Goal: Task Accomplishment & Management: Manage account settings

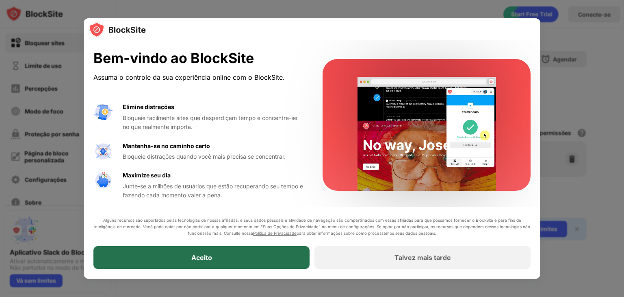
click at [250, 256] on div "Aceito" at bounding box center [201, 257] width 216 height 23
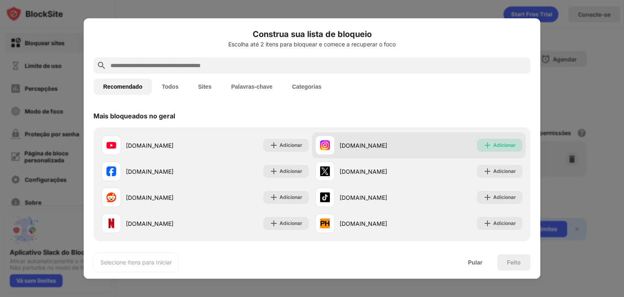
click at [484, 142] on img at bounding box center [488, 145] width 8 height 8
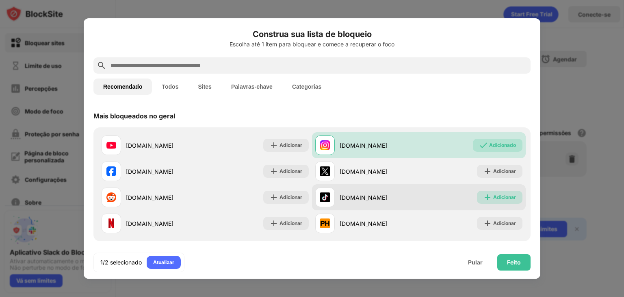
click at [496, 197] on font "Adicionar" at bounding box center [505, 197] width 23 height 6
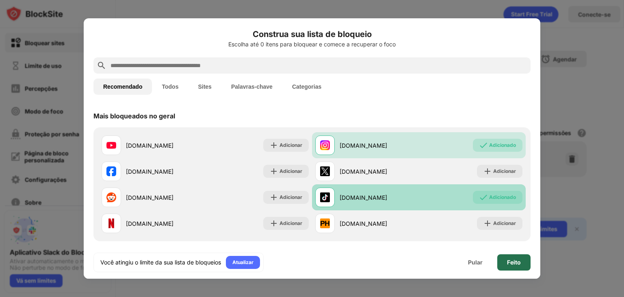
click at [511, 262] on font "Feito" at bounding box center [514, 262] width 14 height 7
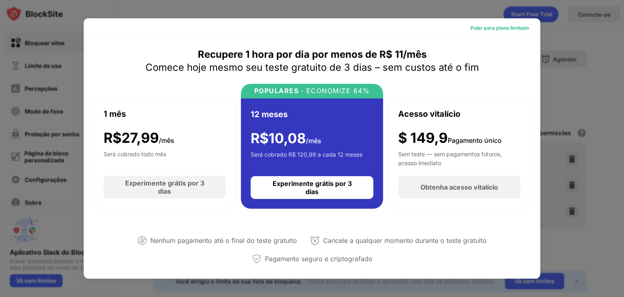
click at [474, 30] on font "Pular para plano limitado" at bounding box center [500, 28] width 59 height 6
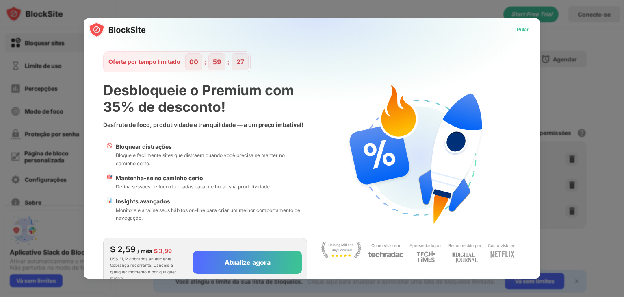
click at [519, 31] on font "Pular" at bounding box center [523, 29] width 12 height 6
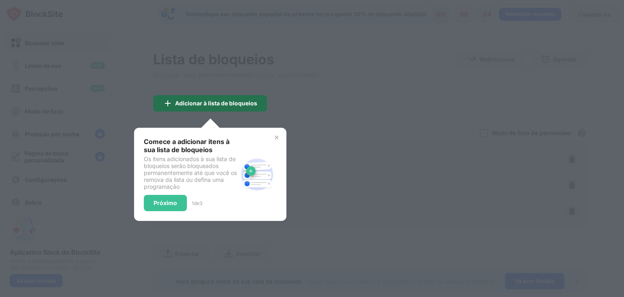
click at [247, 103] on font "Adicionar à lista de bloqueios" at bounding box center [216, 103] width 82 height 7
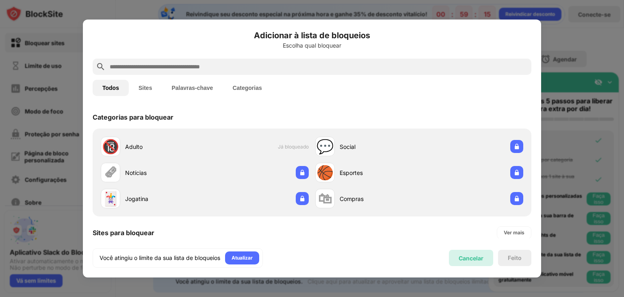
click at [476, 262] on div "Cancelar" at bounding box center [471, 258] width 44 height 16
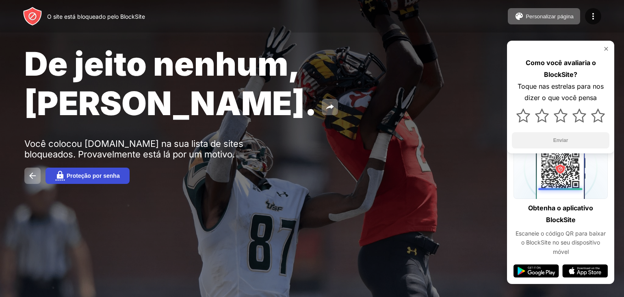
click at [106, 172] on font "Proteção por senha" at bounding box center [93, 175] width 53 height 7
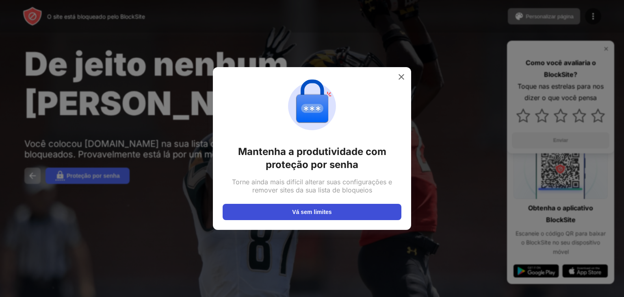
click at [292, 211] on font "Vá sem limites" at bounding box center [311, 212] width 39 height 7
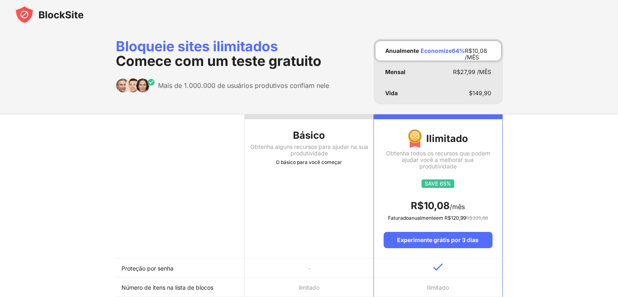
click at [305, 205] on th "Básico Obtenha alguns recursos para ajudar na sua produtividade O básico para v…" at bounding box center [309, 186] width 129 height 144
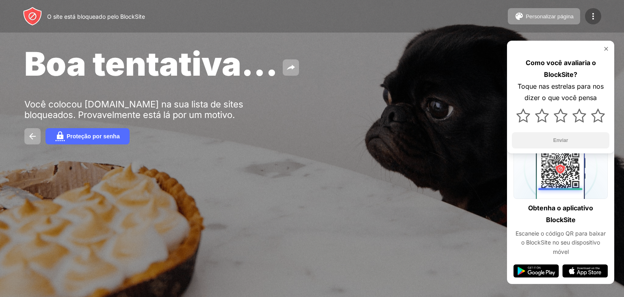
drag, startPoint x: 601, startPoint y: 19, endPoint x: 594, endPoint y: 18, distance: 6.9
click at [594, 18] on div "Personalizar página Editar lista de blocos Redirecionar Personalizar página de …" at bounding box center [554, 16] width 93 height 16
click at [594, 18] on img at bounding box center [594, 16] width 10 height 10
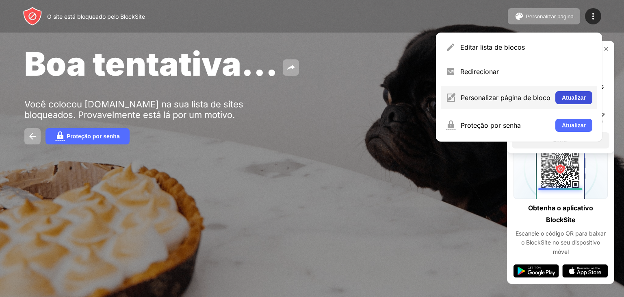
click at [570, 96] on font "Atualizar" at bounding box center [574, 97] width 24 height 7
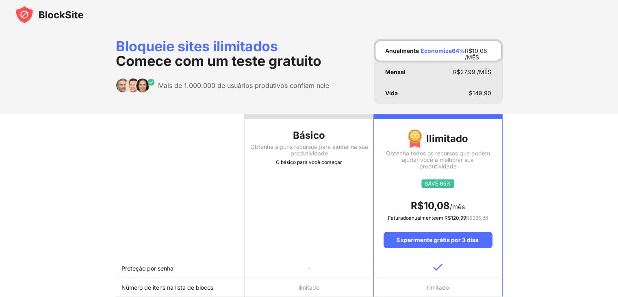
drag, startPoint x: 0, startPoint y: 0, endPoint x: 570, endPoint y: 96, distance: 578.0
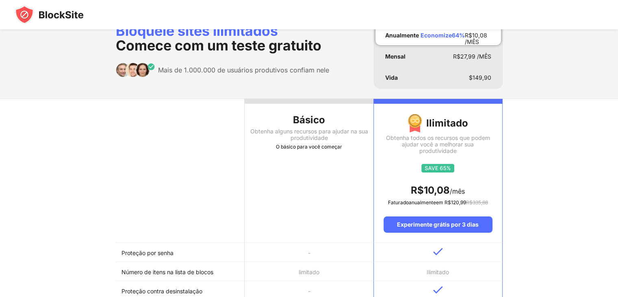
scroll to position [16, 0]
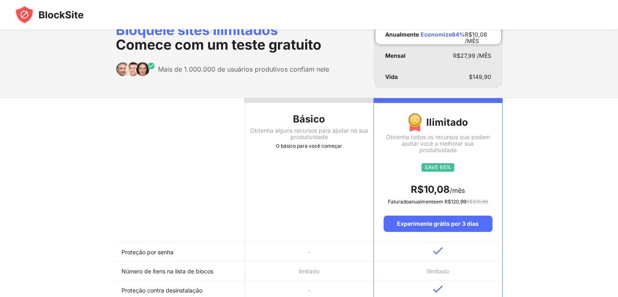
click at [135, 255] on td "Proteção por senha" at bounding box center [180, 251] width 129 height 19
click at [150, 252] on font "Proteção por senha" at bounding box center [148, 251] width 52 height 7
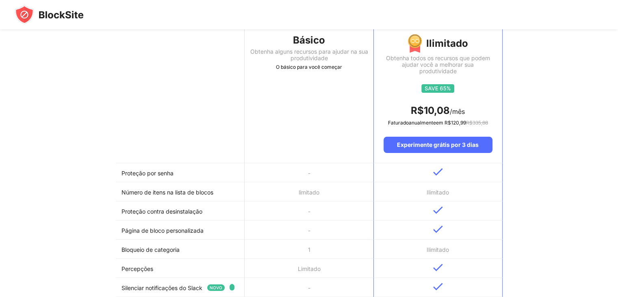
scroll to position [98, 0]
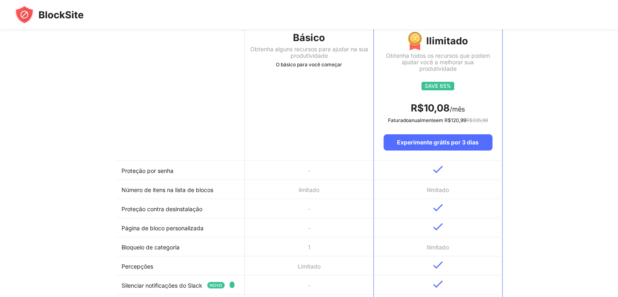
click at [157, 166] on font "Proteção por senha" at bounding box center [148, 169] width 52 height 7
drag, startPoint x: 167, startPoint y: 185, endPoint x: 159, endPoint y: 195, distance: 12.9
click at [159, 195] on td "Número de itens na lista de blocos" at bounding box center [180, 189] width 129 height 19
drag, startPoint x: 136, startPoint y: 262, endPoint x: 89, endPoint y: 171, distance: 102.2
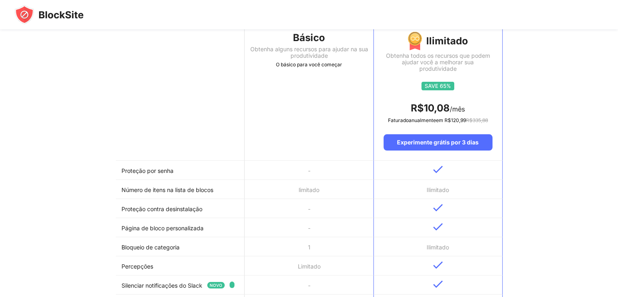
click at [89, 171] on div "Básico Obtenha alguns recursos para ajudar na sua produtividade O básico para v…" at bounding box center [309, 247] width 618 height 462
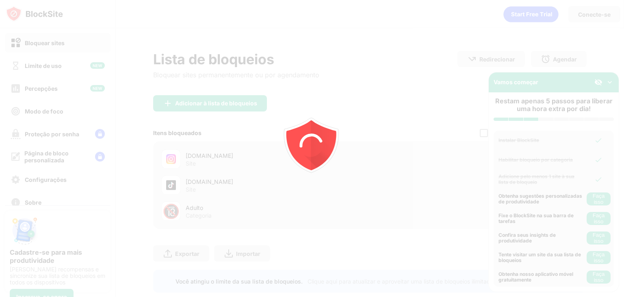
click at [421, 98] on div at bounding box center [312, 148] width 624 height 297
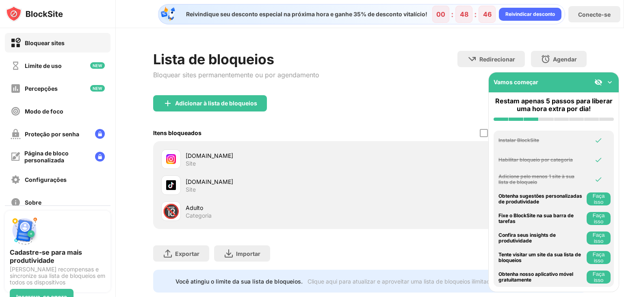
click at [421, 98] on div "Adicionar à lista de bloqueios" at bounding box center [370, 109] width 434 height 29
click at [63, 176] on font "Configurações" at bounding box center [46, 179] width 42 height 7
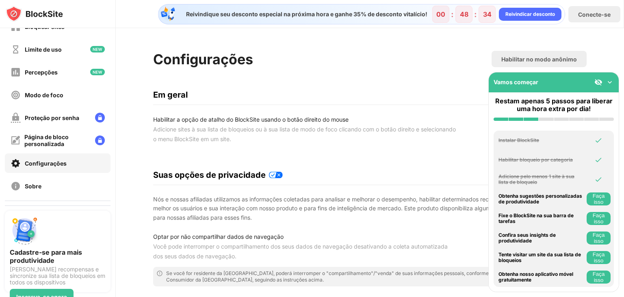
scroll to position [33, 0]
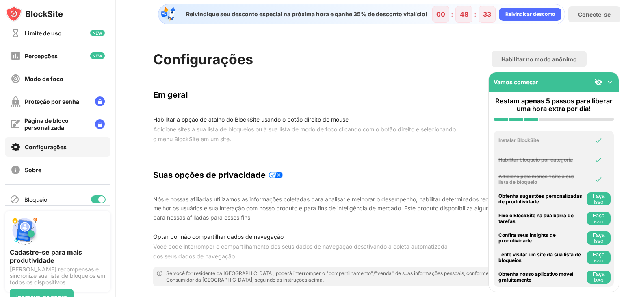
click at [336, 131] on font "Adicione sites à sua lista de bloqueios ou à sua lista de modo de foco clicando…" at bounding box center [304, 134] width 303 height 17
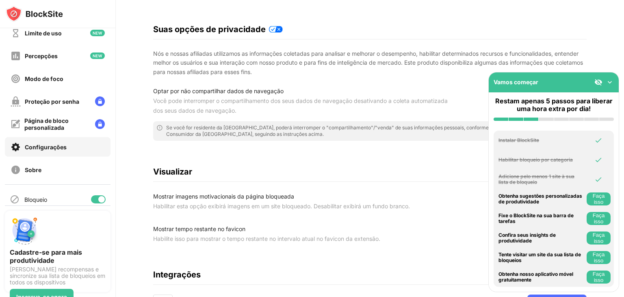
scroll to position [163, 0]
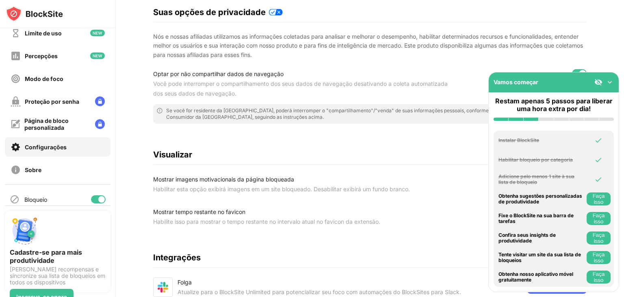
click at [311, 187] on font "Habilitar esta opção exibirá imagens em um site bloqueado. Desabilitar exibirá …" at bounding box center [281, 188] width 257 height 7
click at [611, 79] on img at bounding box center [610, 82] width 8 height 8
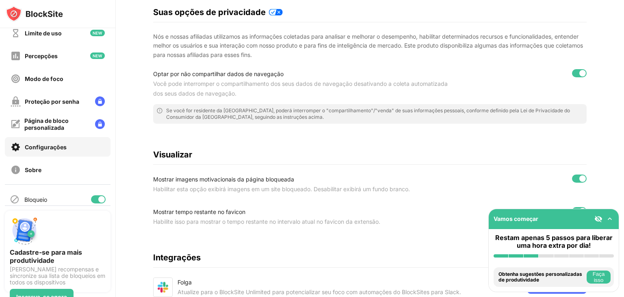
click at [0, 64] on div "Bloquear sites Limite de uso Percepções Modo de foco Proteção por senha Página …" at bounding box center [57, 90] width 115 height 189
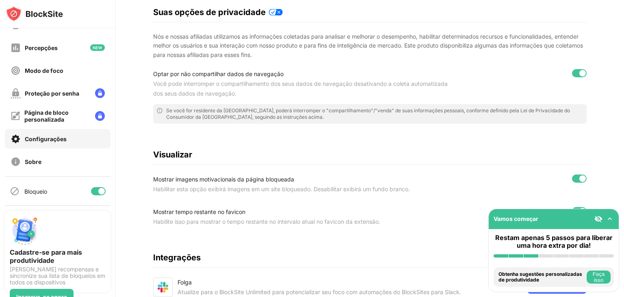
scroll to position [8, 0]
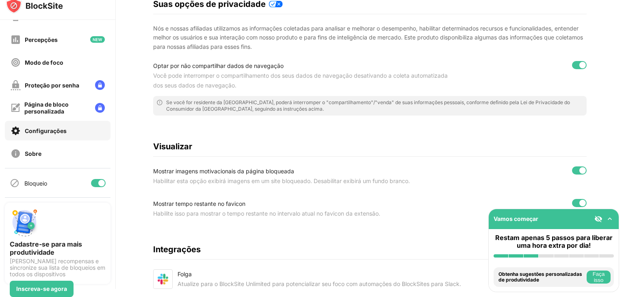
drag, startPoint x: 189, startPoint y: 187, endPoint x: 300, endPoint y: 188, distance: 110.6
click at [300, 188] on div "Configurações Habilitar no modo anônimo Em geral Habilitar a opção de atalho do…" at bounding box center [370, 108] width 434 height 456
click at [580, 170] on div at bounding box center [583, 170] width 7 height 7
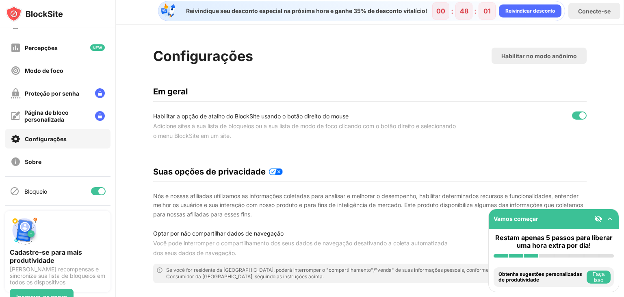
scroll to position [0, 0]
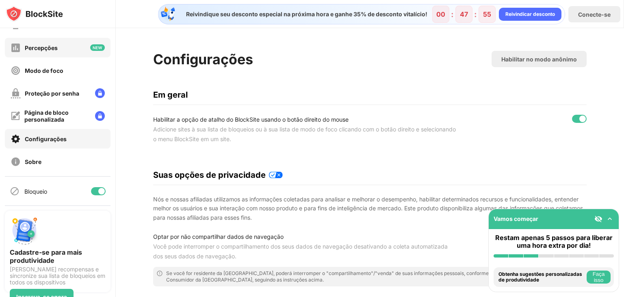
click at [60, 51] on div "Percepções" at bounding box center [58, 48] width 106 height 20
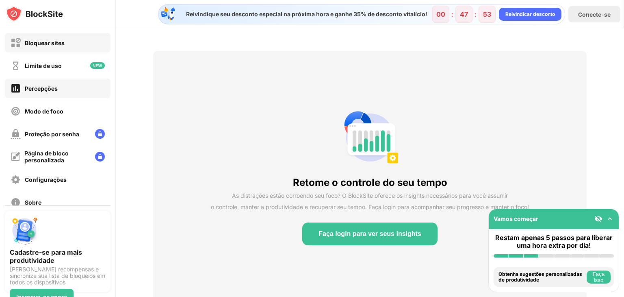
click at [60, 51] on div "Bloquear sites" at bounding box center [58, 43] width 106 height 20
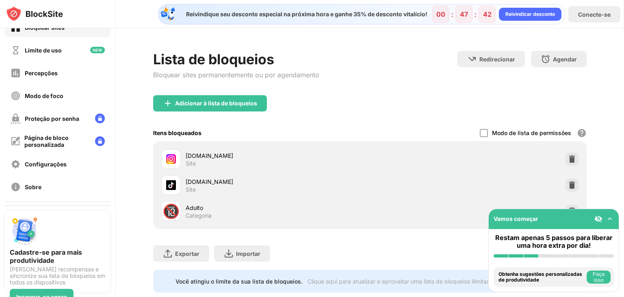
scroll to position [16, 0]
click at [128, 129] on div "Lista de bloqueios Bloquear sites permanentemente ou por agendamento Redirecion…" at bounding box center [370, 171] width 509 height 287
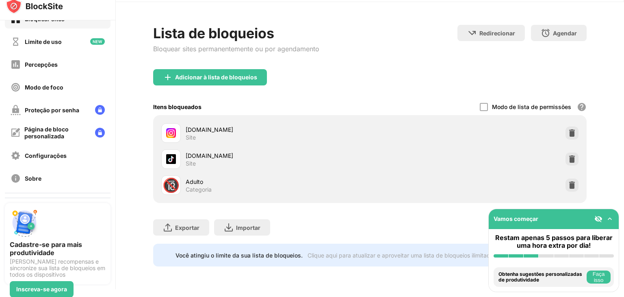
scroll to position [8, 0]
click at [568, 181] on img at bounding box center [572, 184] width 8 height 8
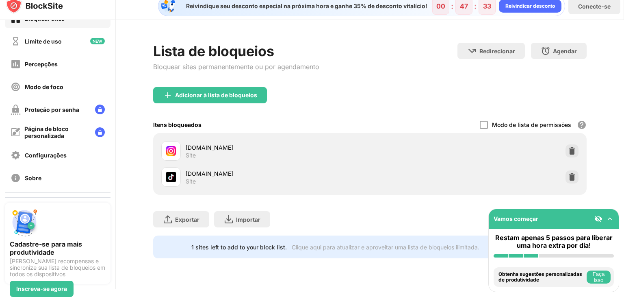
scroll to position [0, 0]
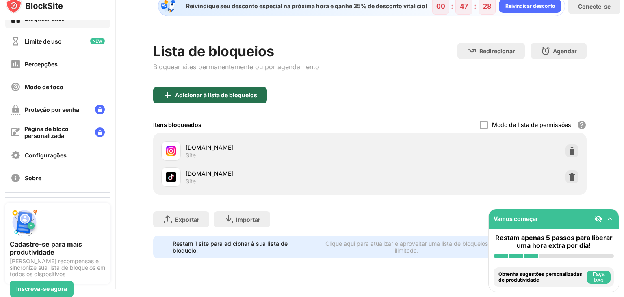
click at [250, 91] on font "Adicionar à lista de bloqueios" at bounding box center [216, 94] width 82 height 7
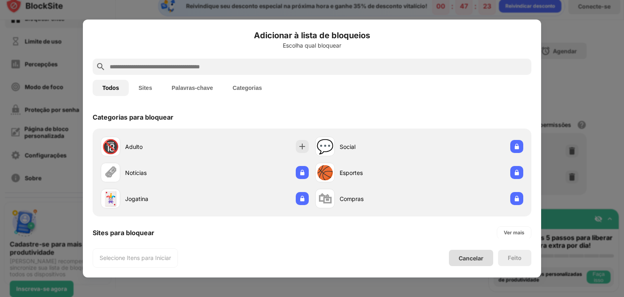
click at [454, 253] on div "Cancelar" at bounding box center [471, 258] width 44 height 16
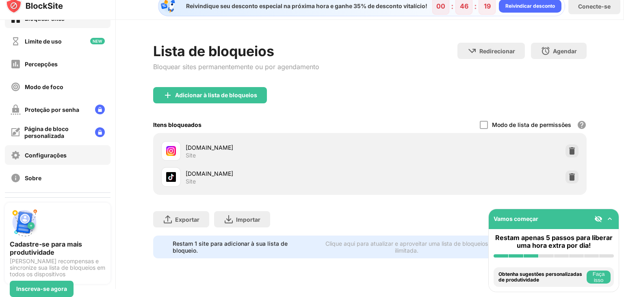
click at [58, 151] on div "Configurações" at bounding box center [39, 155] width 56 height 10
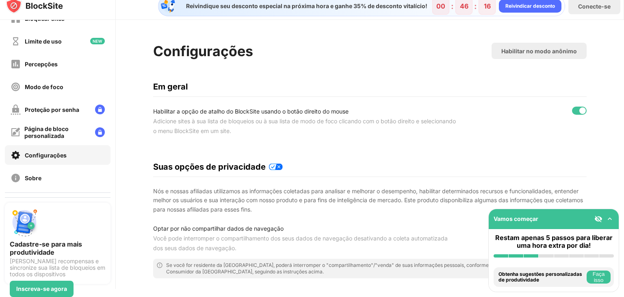
click at [326, 108] on font "Habilitar a opção de atalho do BlockSite usando o botão direito do mouse" at bounding box center [251, 111] width 196 height 7
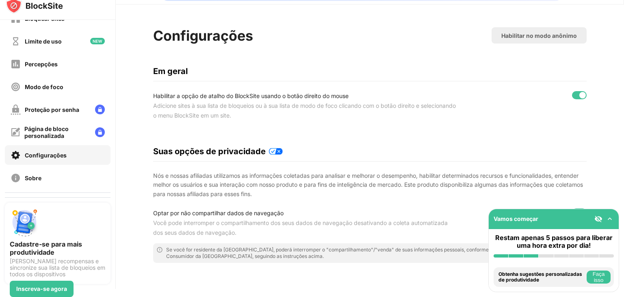
scroll to position [16, 0]
click at [572, 93] on div at bounding box center [579, 94] width 15 height 8
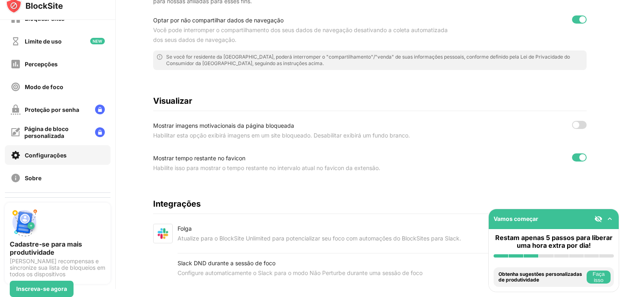
scroll to position [239, 0]
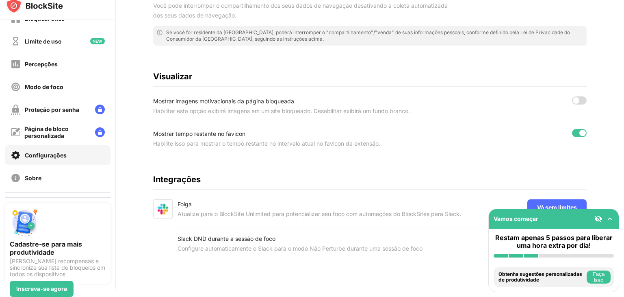
click at [573, 97] on div at bounding box center [576, 100] width 7 height 7
click at [572, 96] on div at bounding box center [579, 100] width 15 height 8
